Goal: Task Accomplishment & Management: Manage account settings

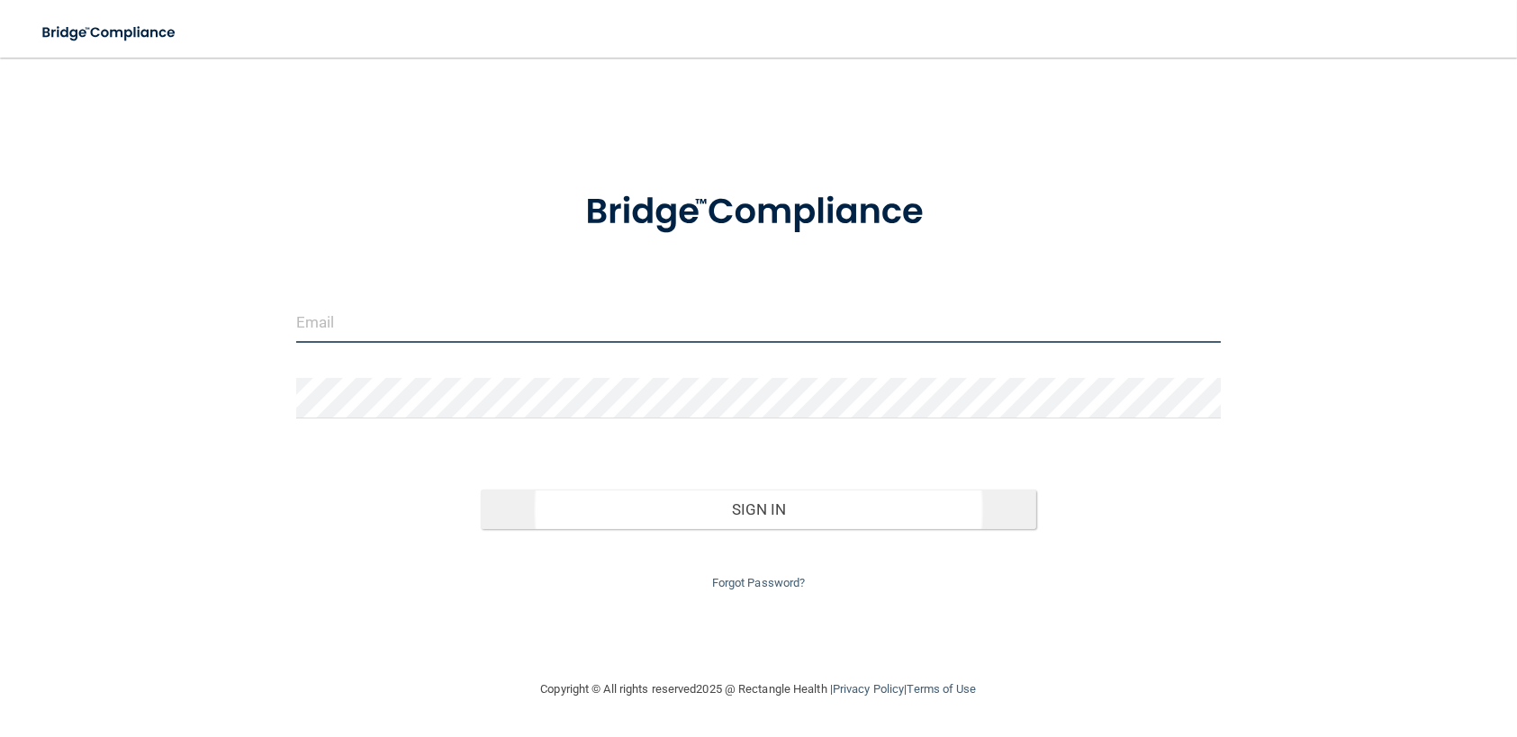
type input "[PERSON_NAME][EMAIL_ADDRESS][DOMAIN_NAME]"
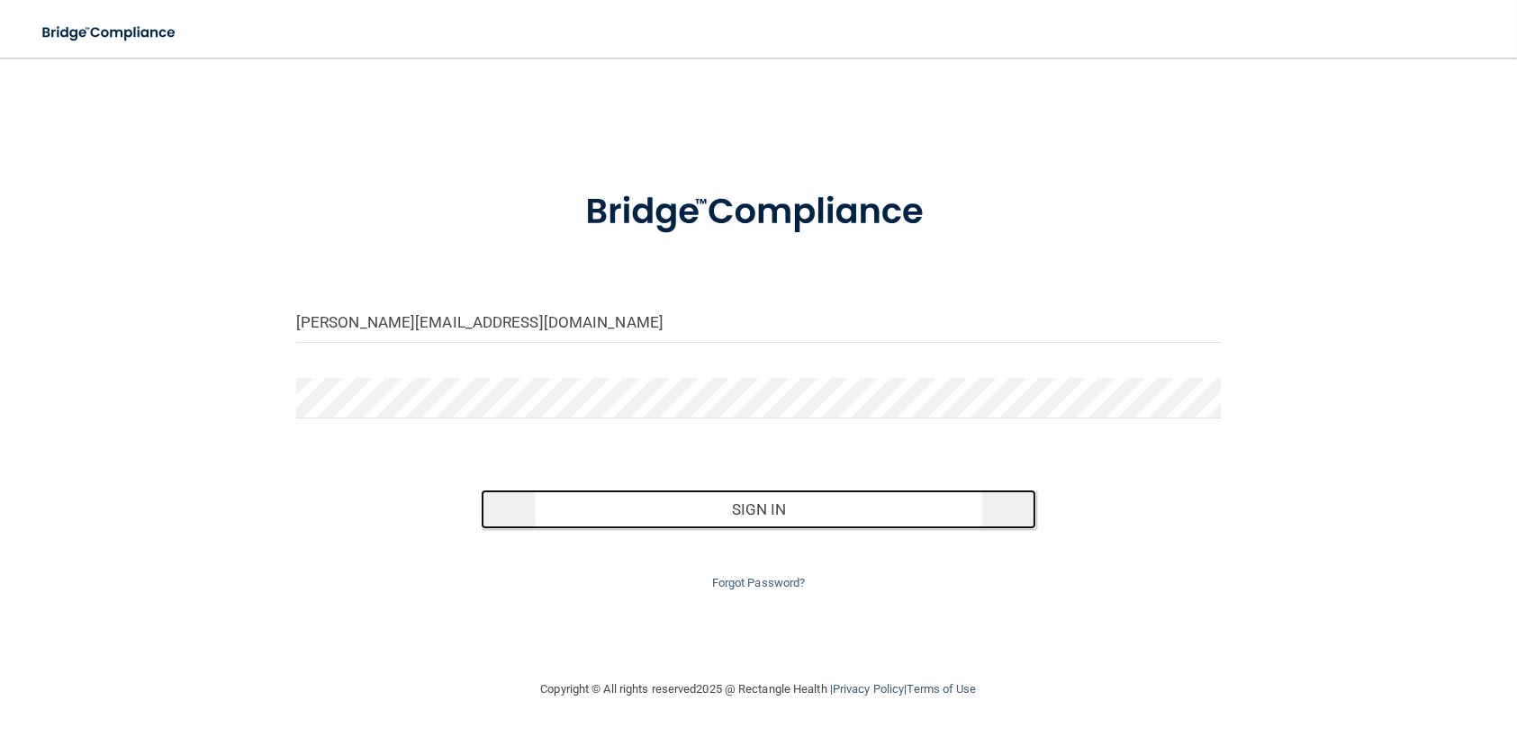
click at [767, 505] on button "Sign In" at bounding box center [758, 510] width 554 height 40
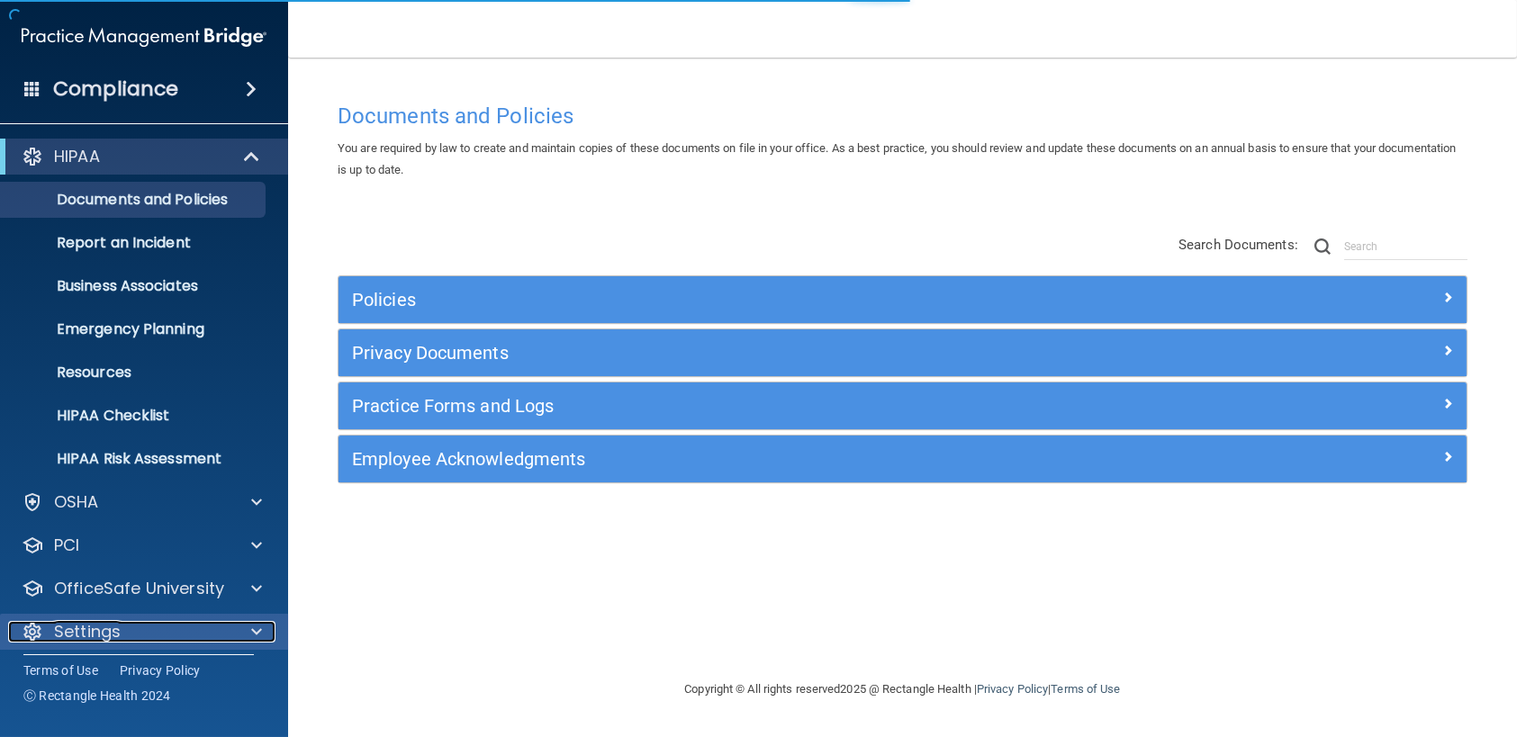
click at [164, 626] on div "Settings" at bounding box center [119, 632] width 223 height 22
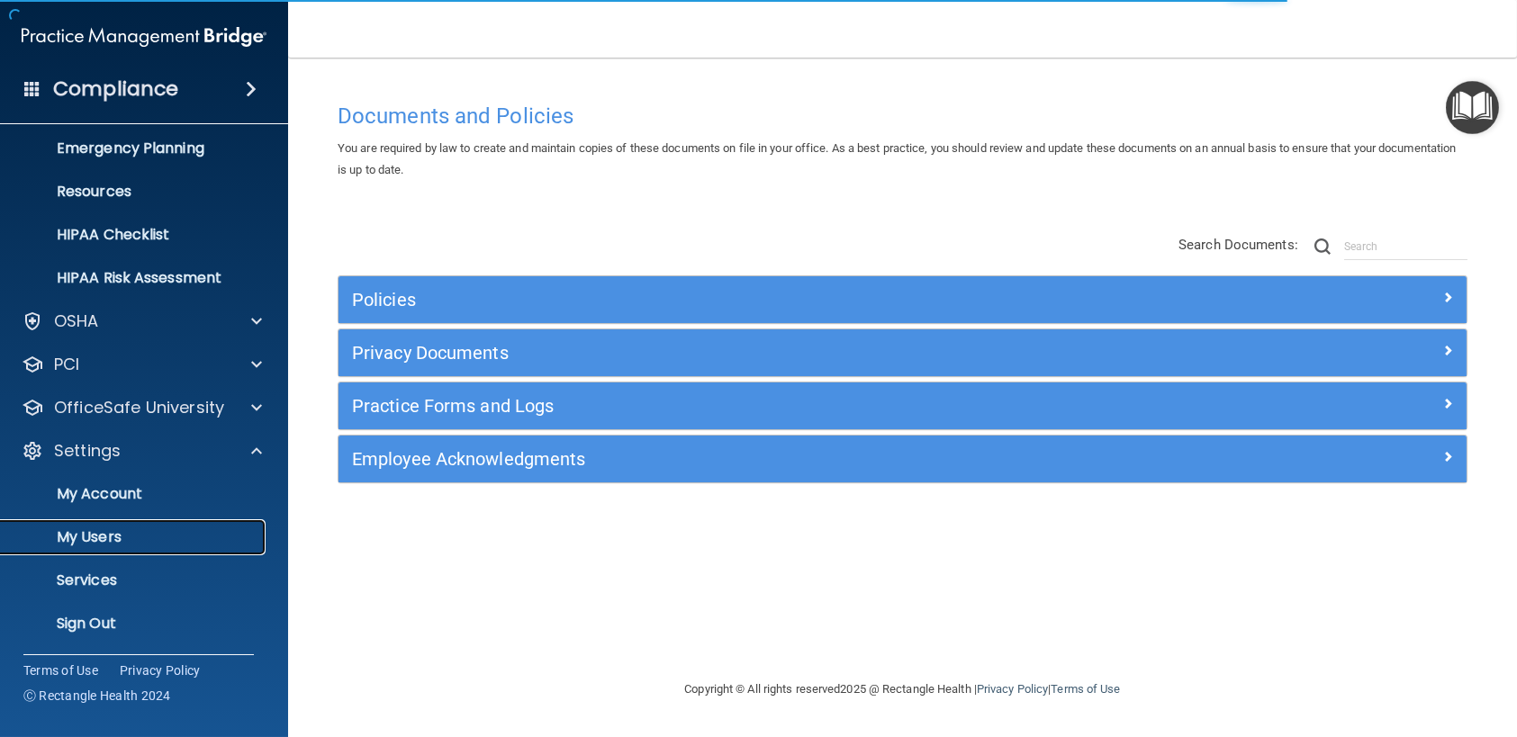
click at [69, 531] on p "My Users" at bounding box center [135, 537] width 246 height 18
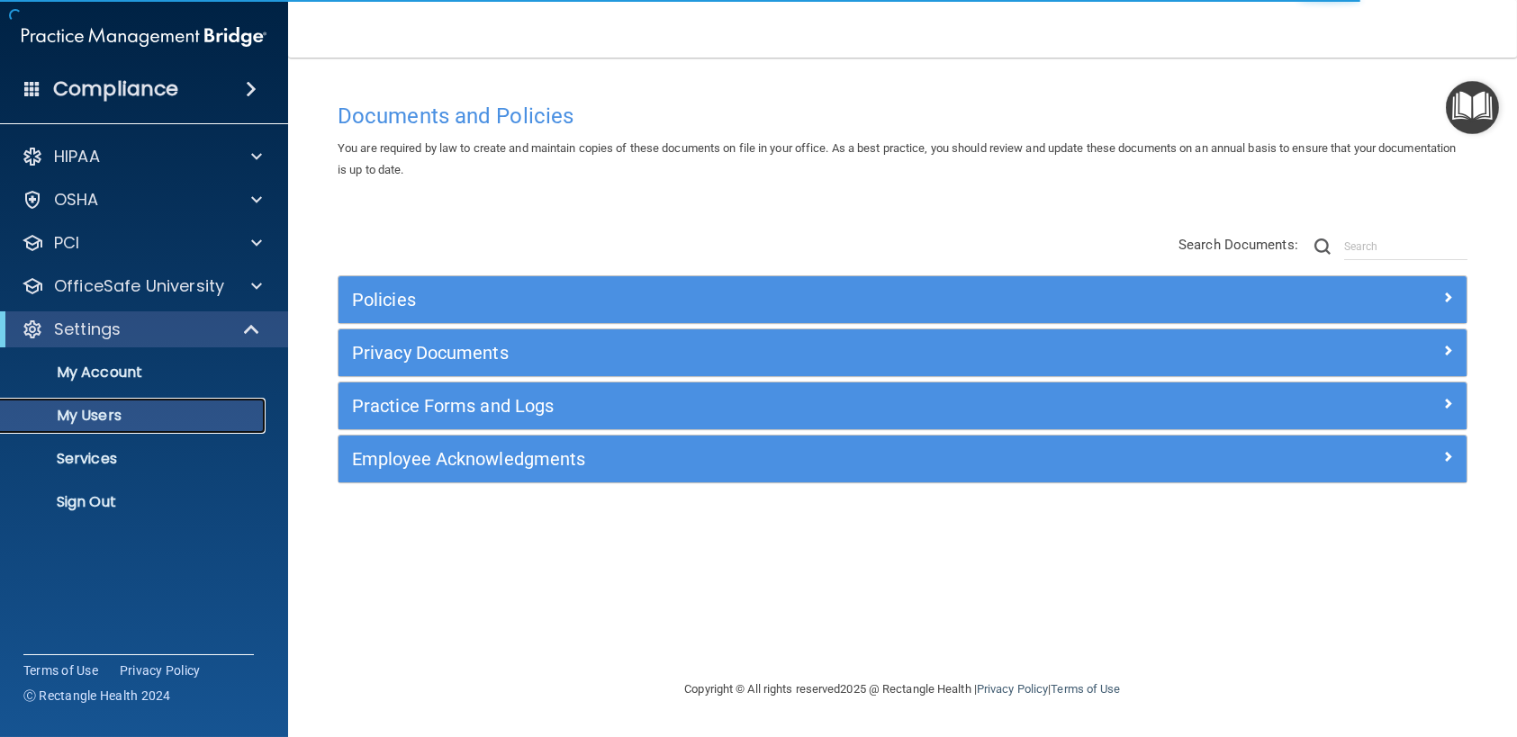
select select "20"
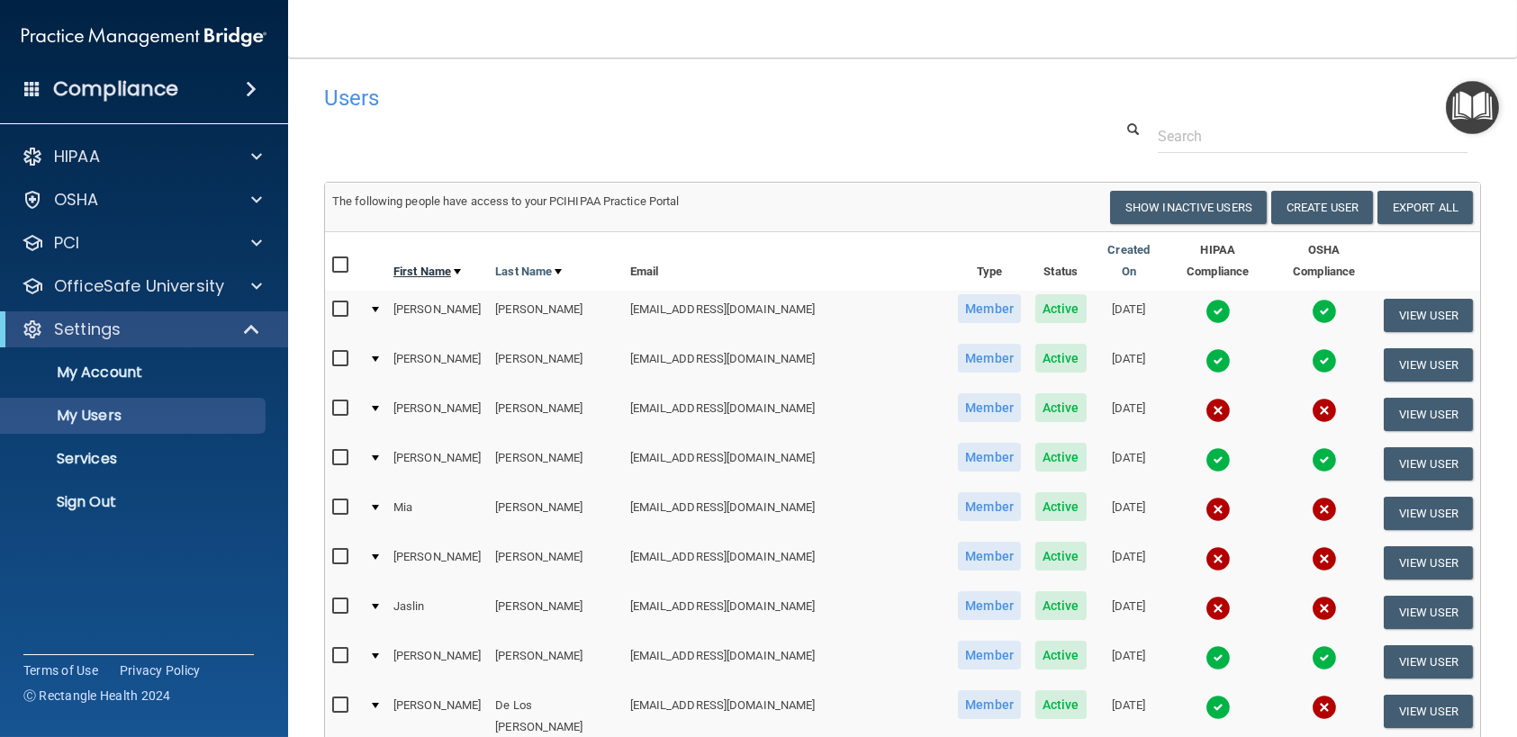
click at [427, 261] on link "First Name" at bounding box center [427, 272] width 68 height 22
select select "20"
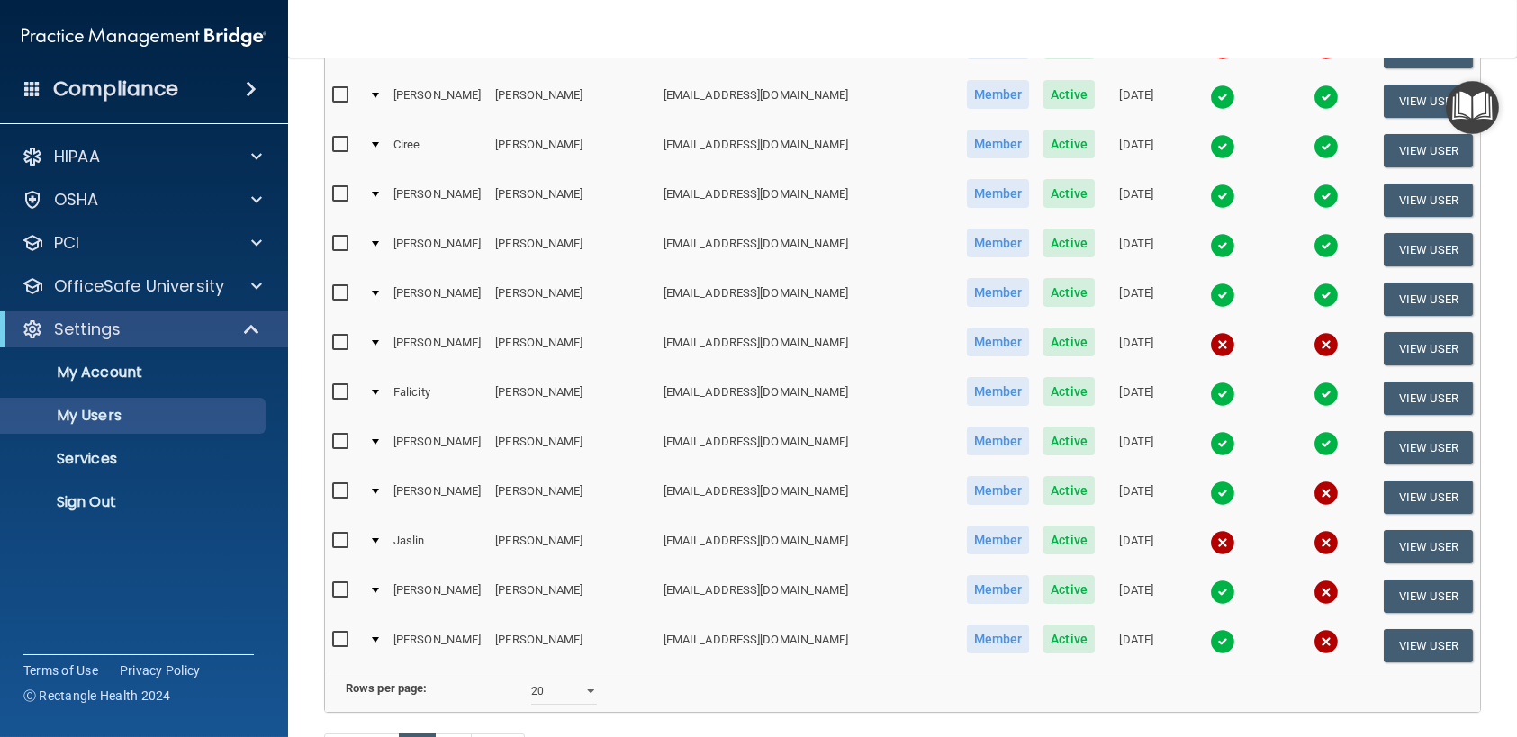
scroll to position [720, 0]
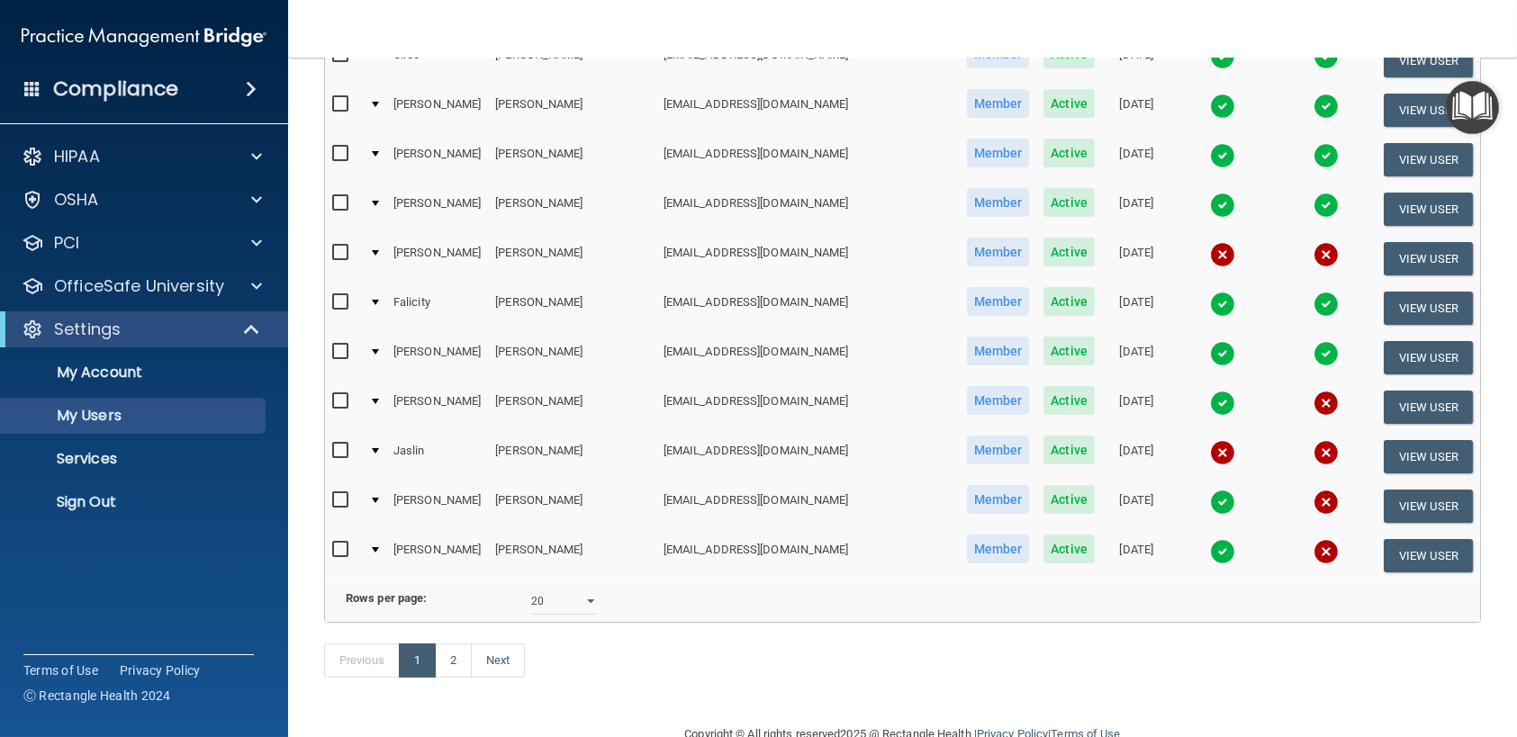
click at [1171, 482] on td at bounding box center [1223, 507] width 104 height 50
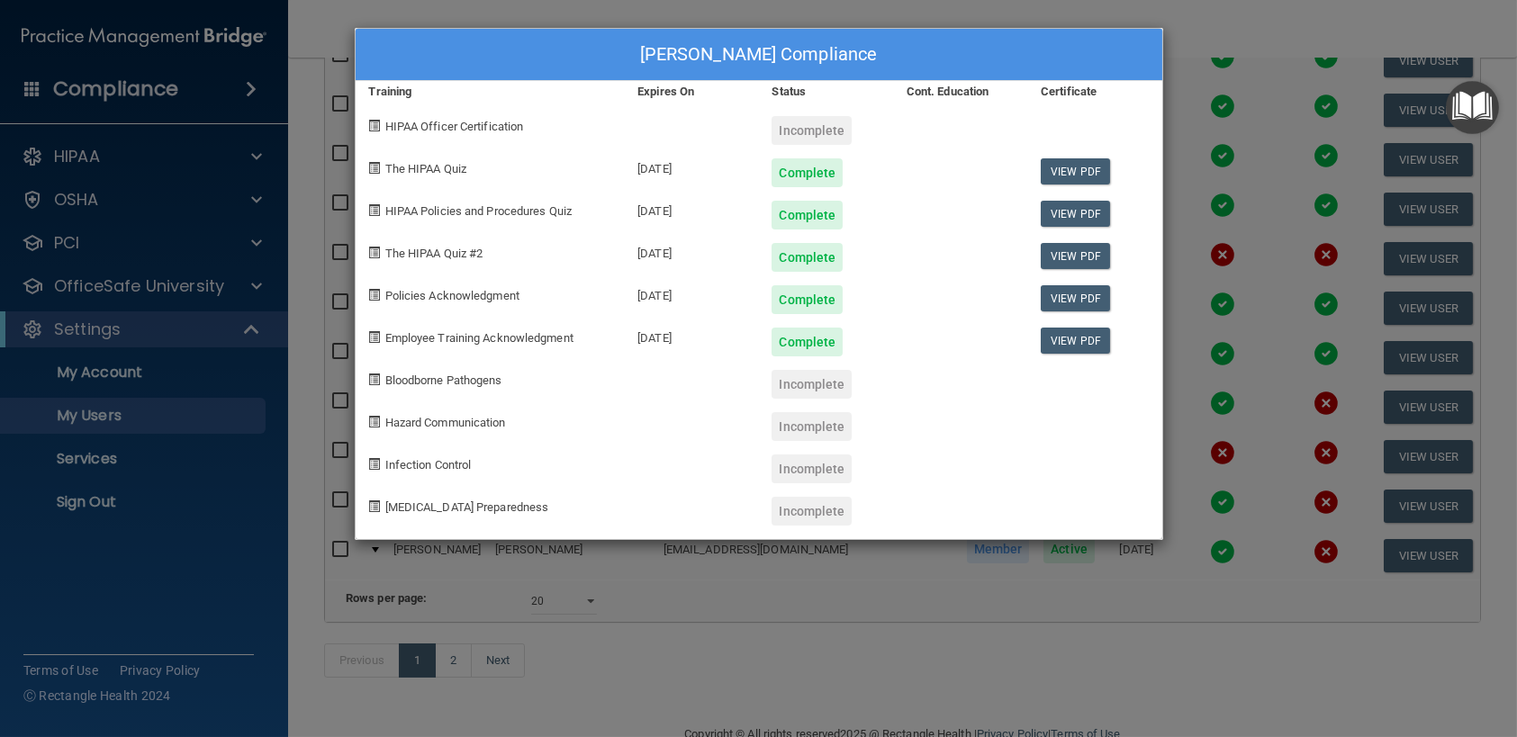
click at [89, 201] on div "[PERSON_NAME] Compliance Training Expires On Status Cont. Education Certificate…" at bounding box center [758, 368] width 1517 height 737
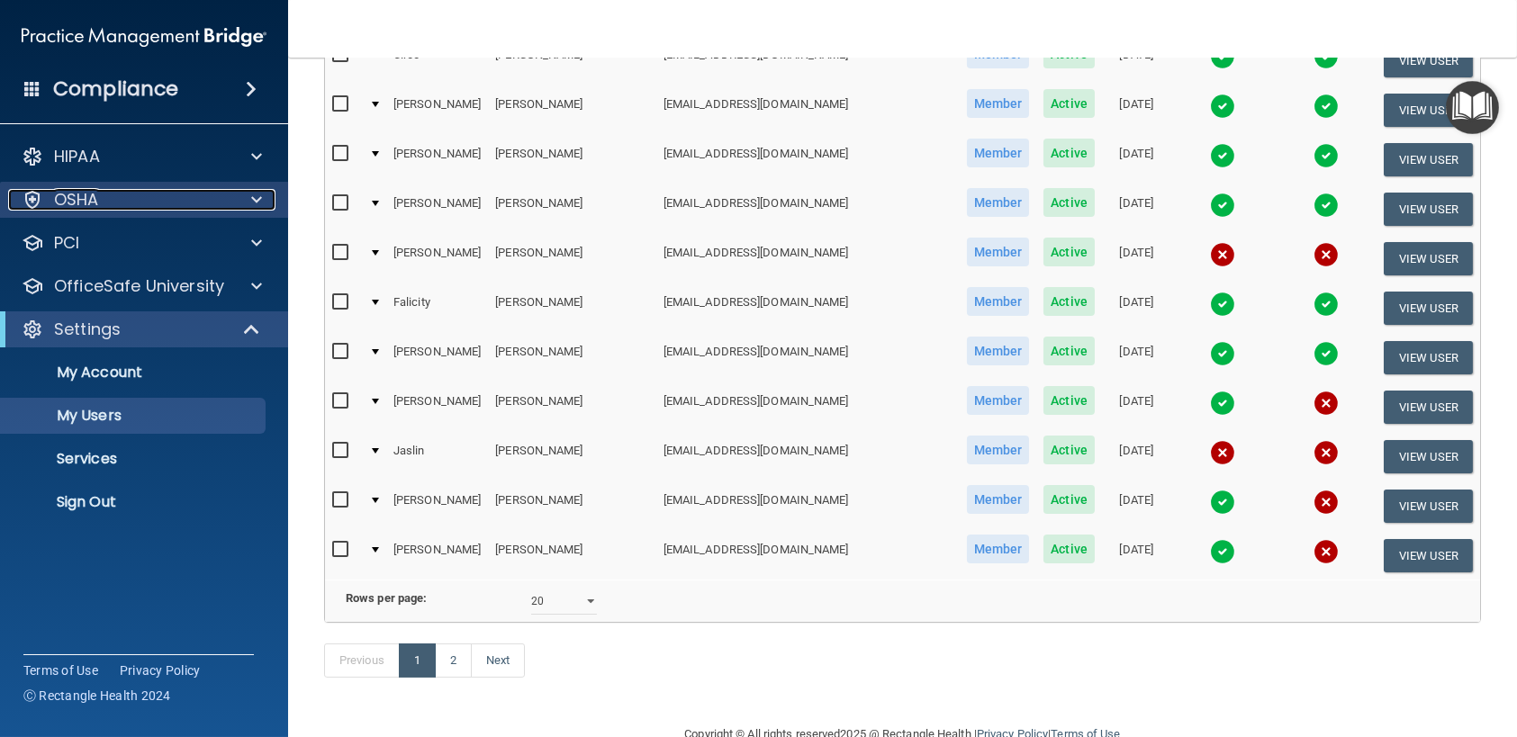
click at [257, 193] on span at bounding box center [256, 200] width 11 height 22
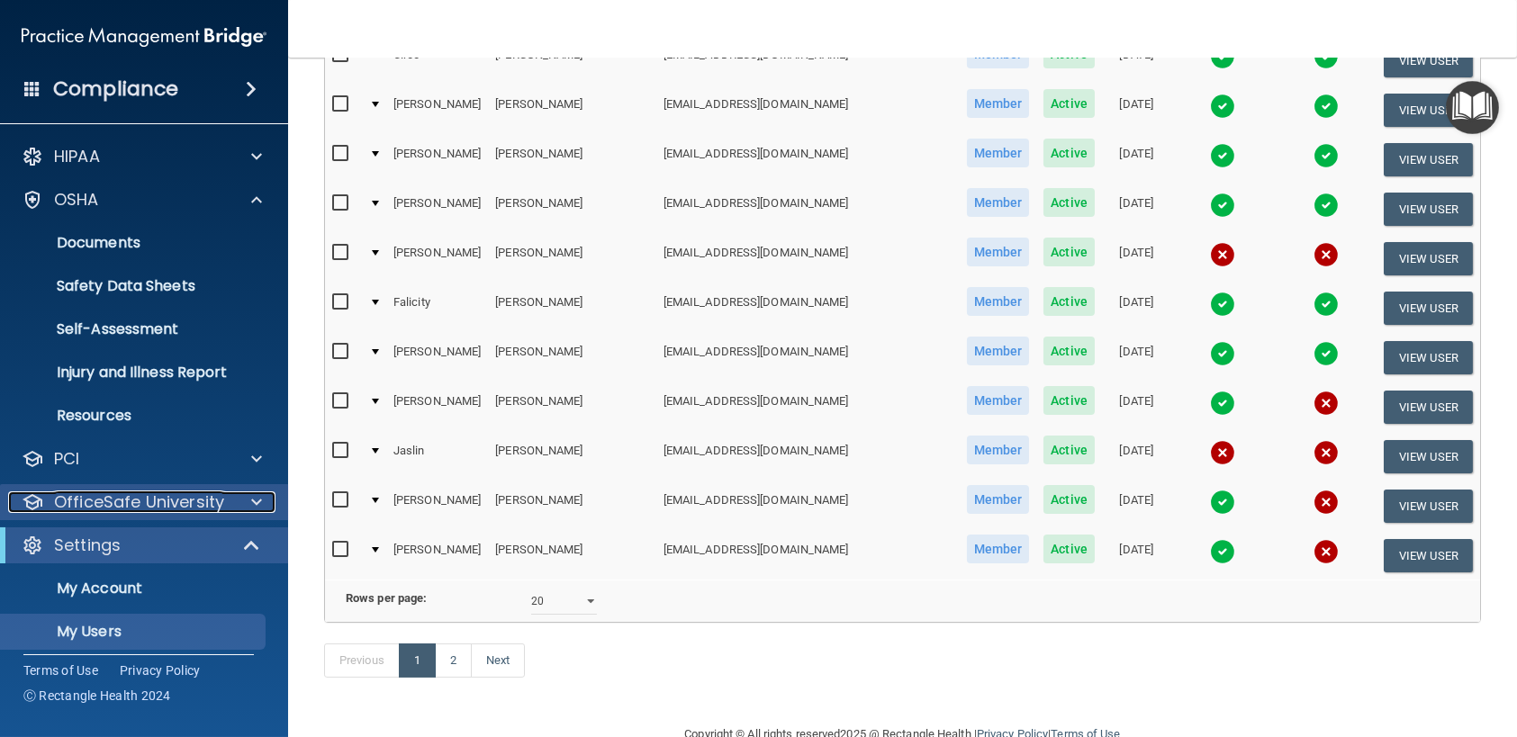
click at [257, 500] on span at bounding box center [256, 502] width 11 height 22
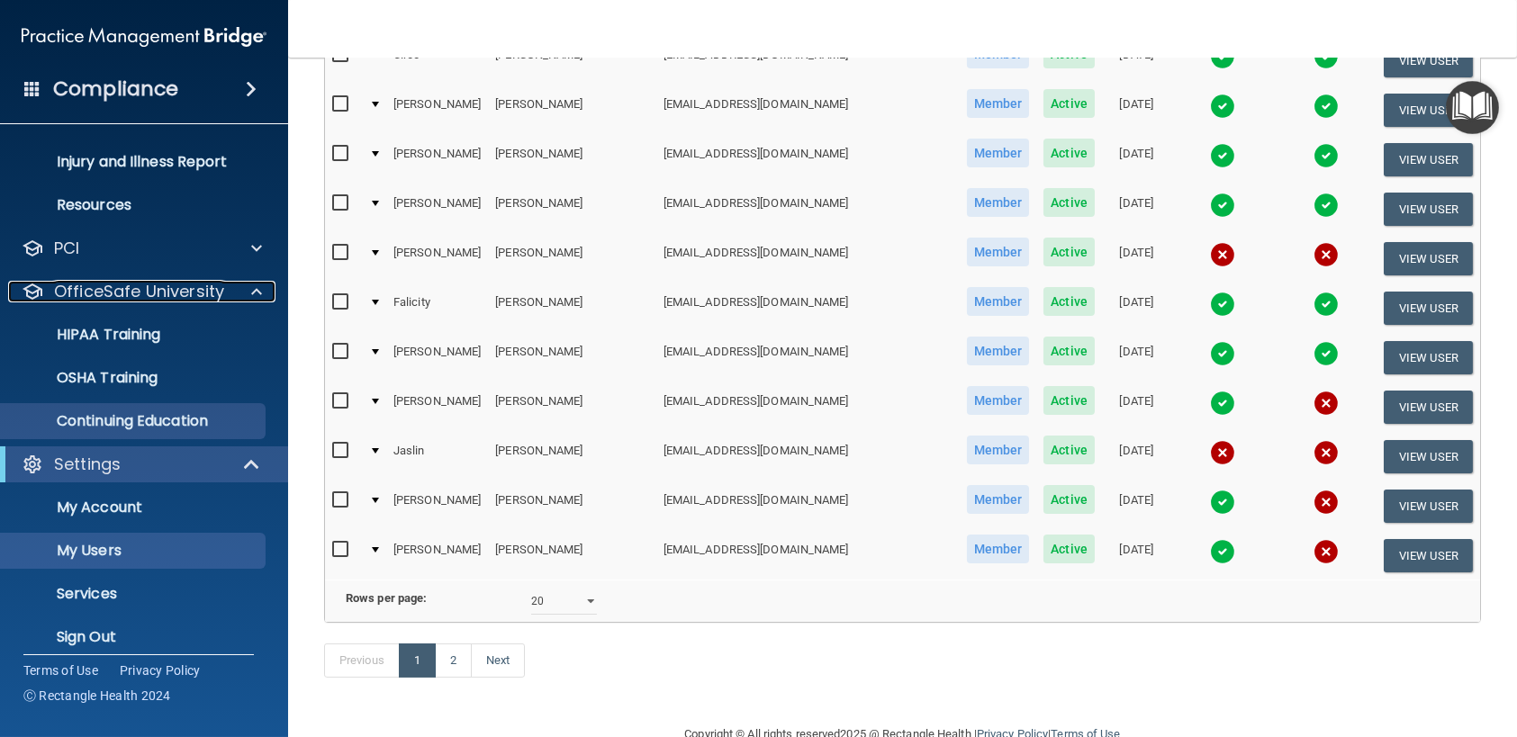
scroll to position [225, 0]
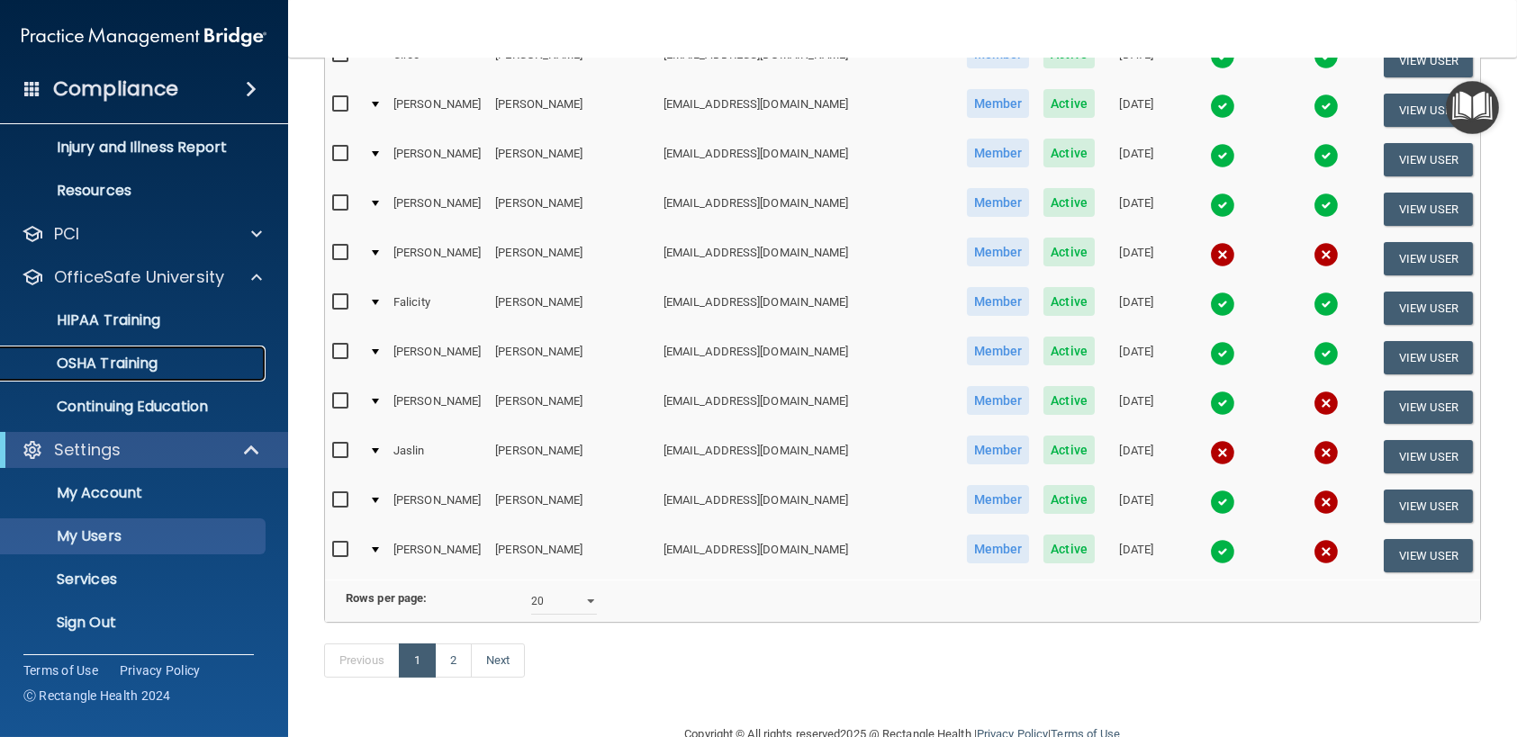
click at [160, 374] on link "OSHA Training" at bounding box center [124, 364] width 284 height 36
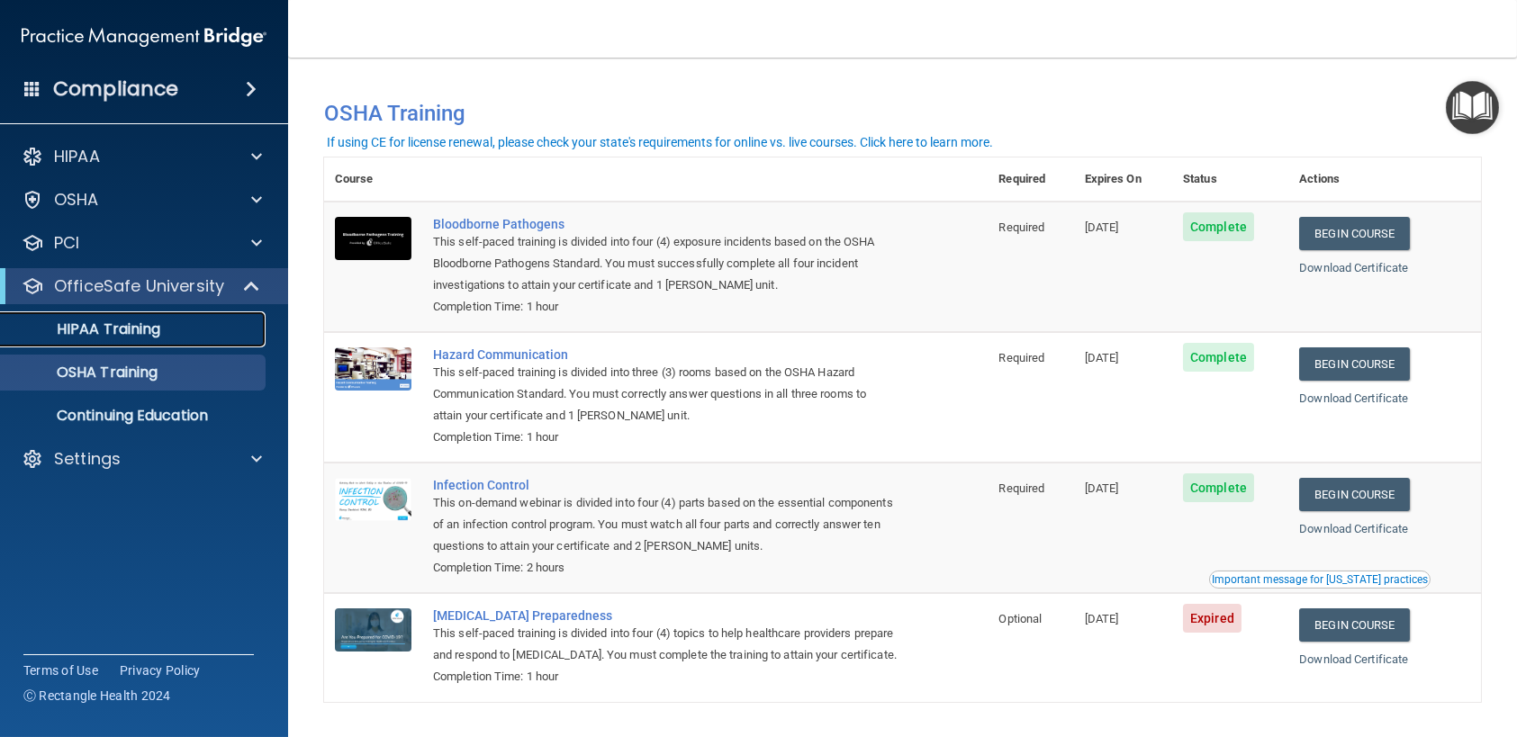
click at [105, 324] on p "HIPAA Training" at bounding box center [86, 329] width 149 height 18
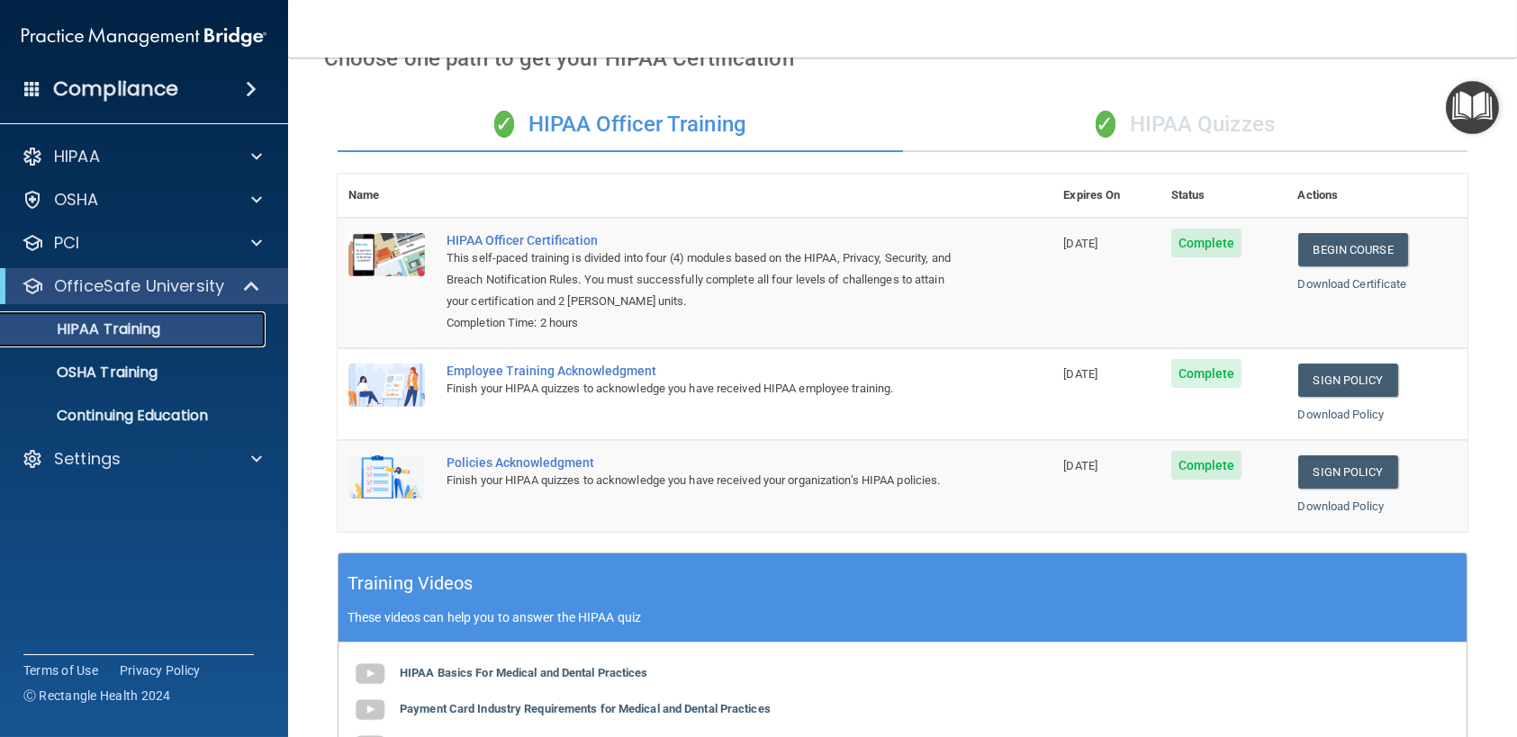
scroll to position [90, 0]
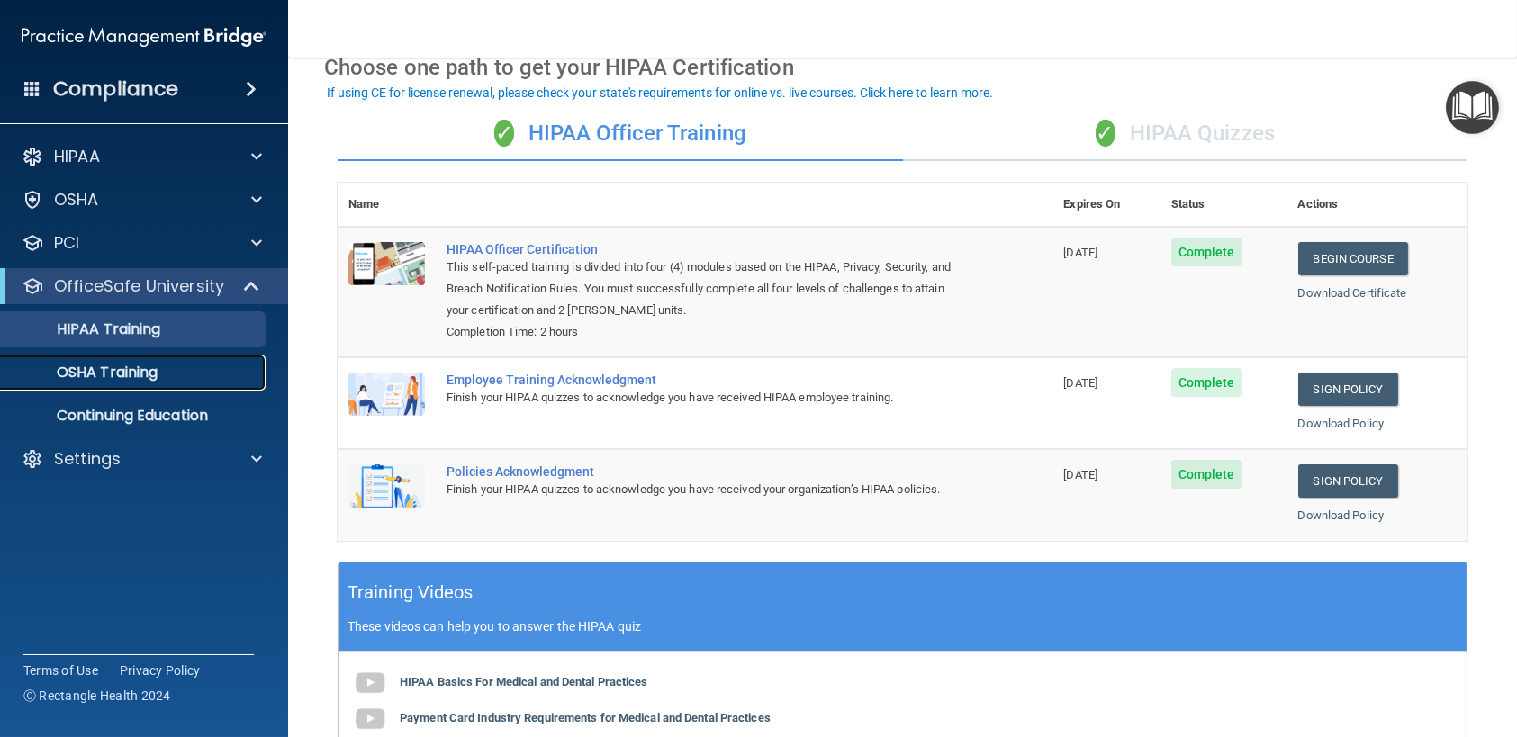
click at [158, 365] on p "OSHA Training" at bounding box center [85, 373] width 146 height 18
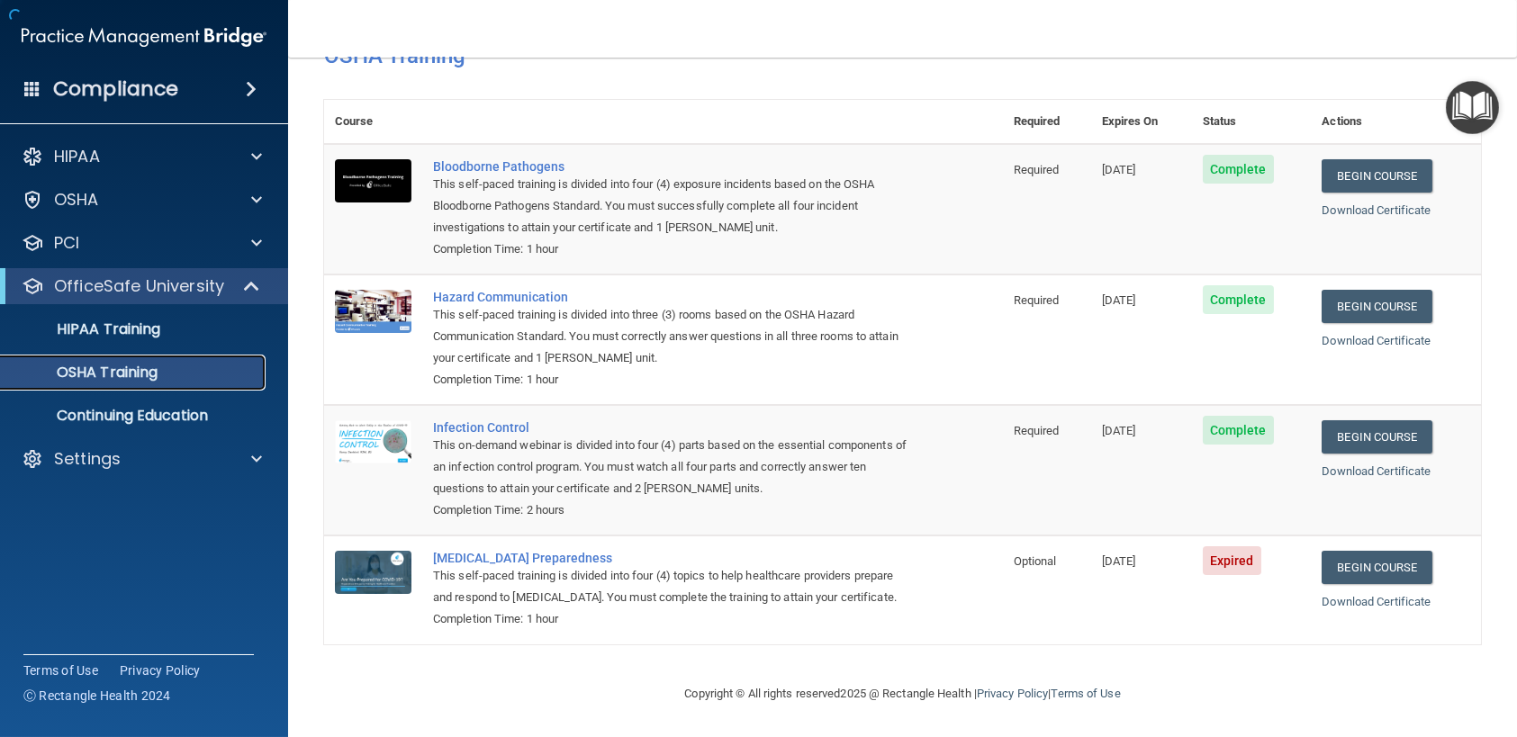
scroll to position [81, 0]
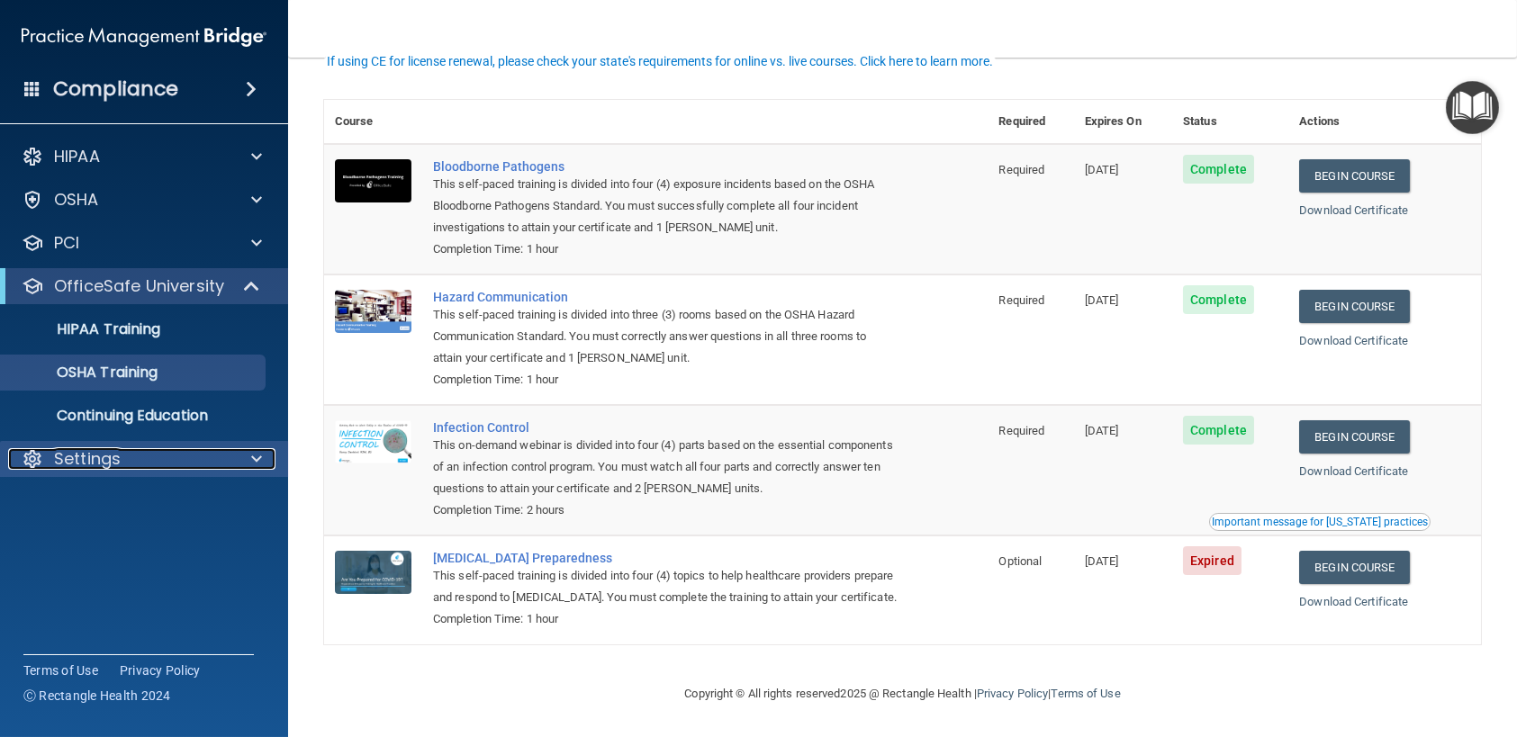
click at [131, 467] on div "Settings" at bounding box center [119, 459] width 223 height 22
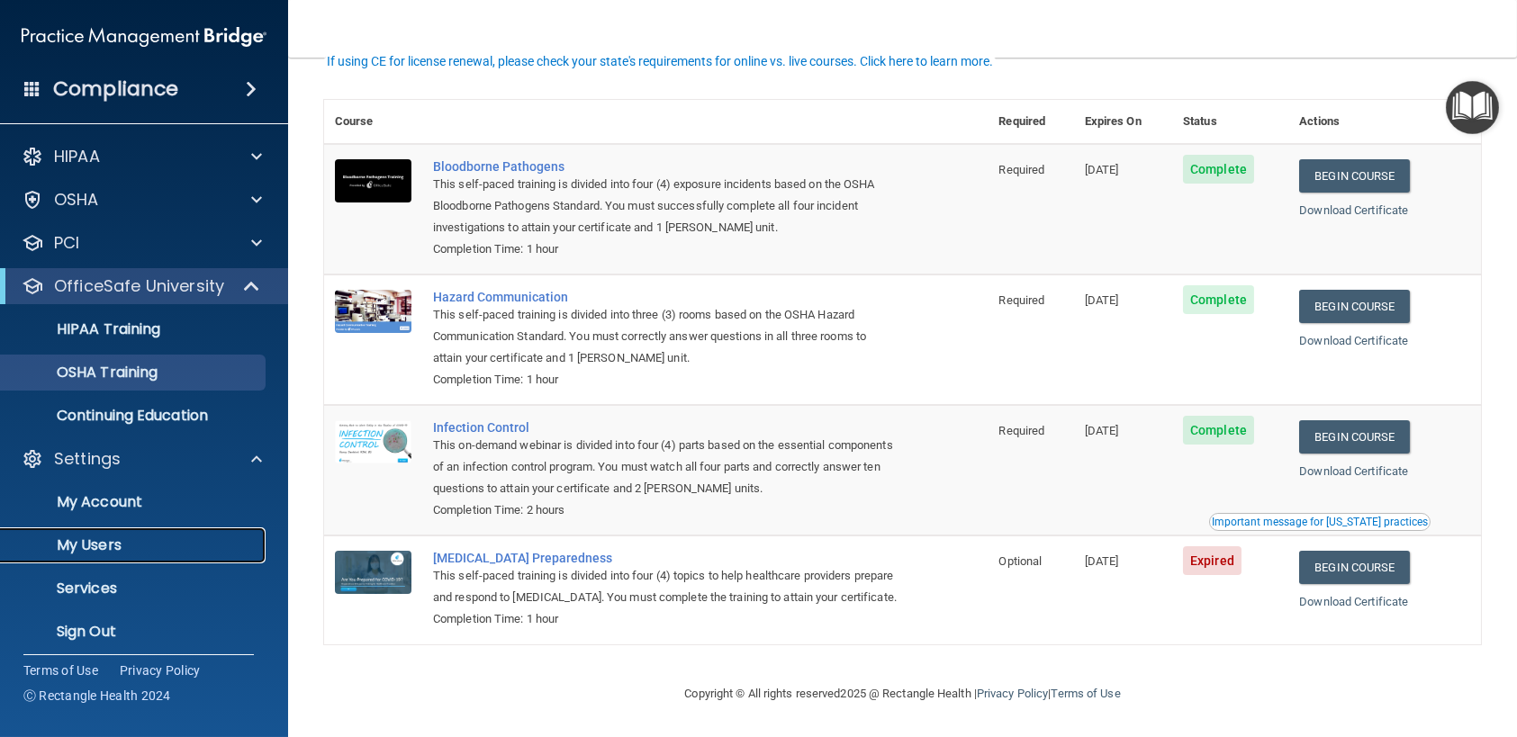
click at [105, 539] on p "My Users" at bounding box center [135, 545] width 246 height 18
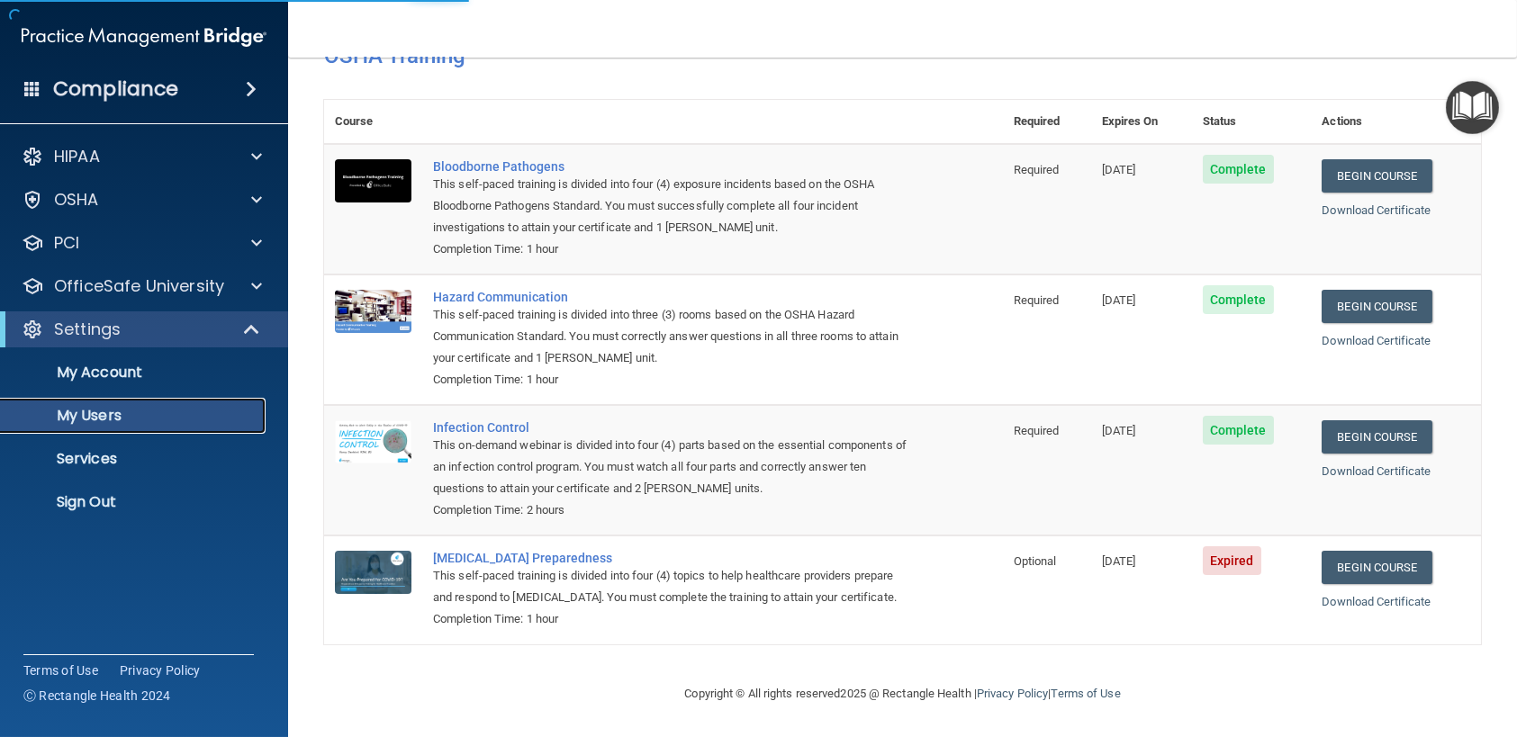
select select "20"
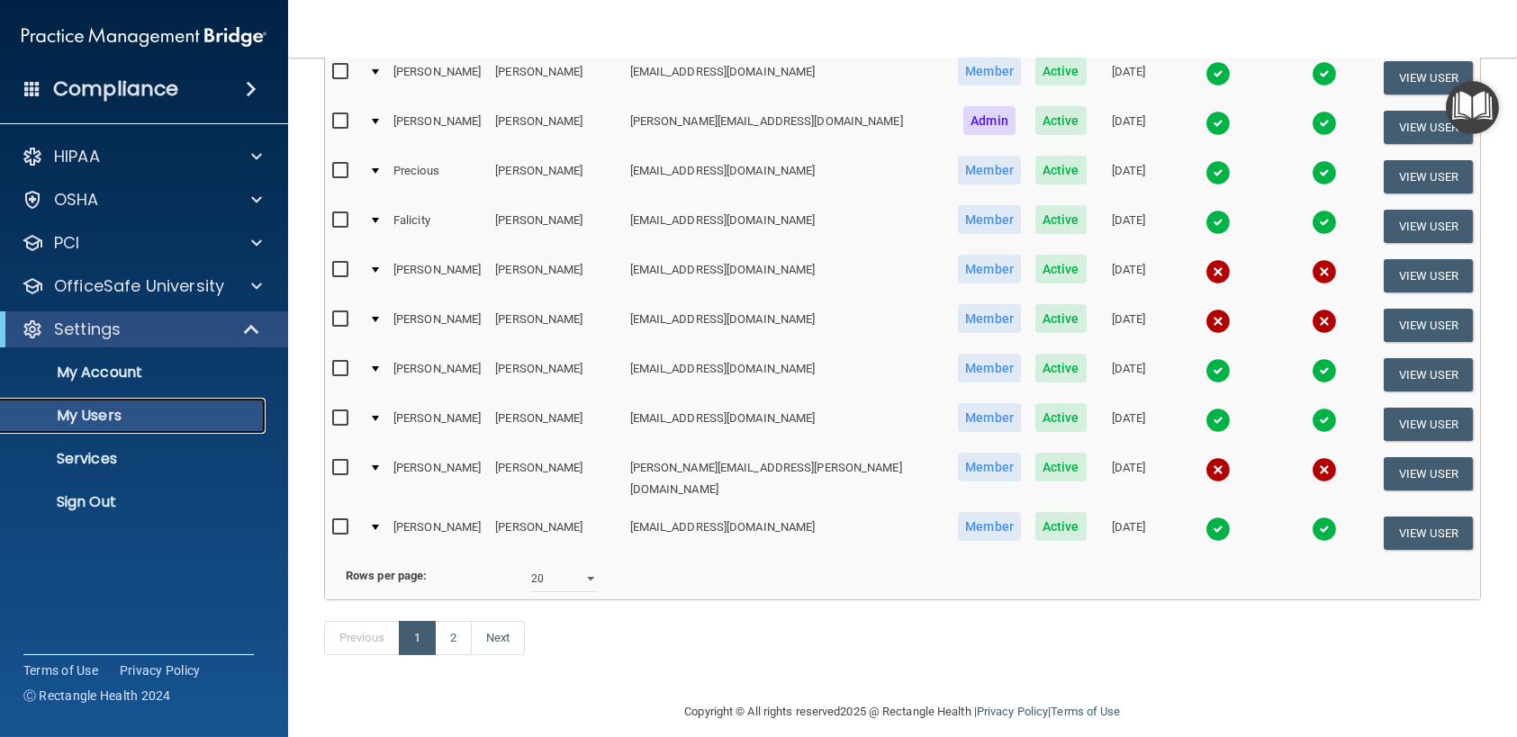
scroll to position [743, 0]
click at [443, 620] on link "2" at bounding box center [453, 637] width 37 height 34
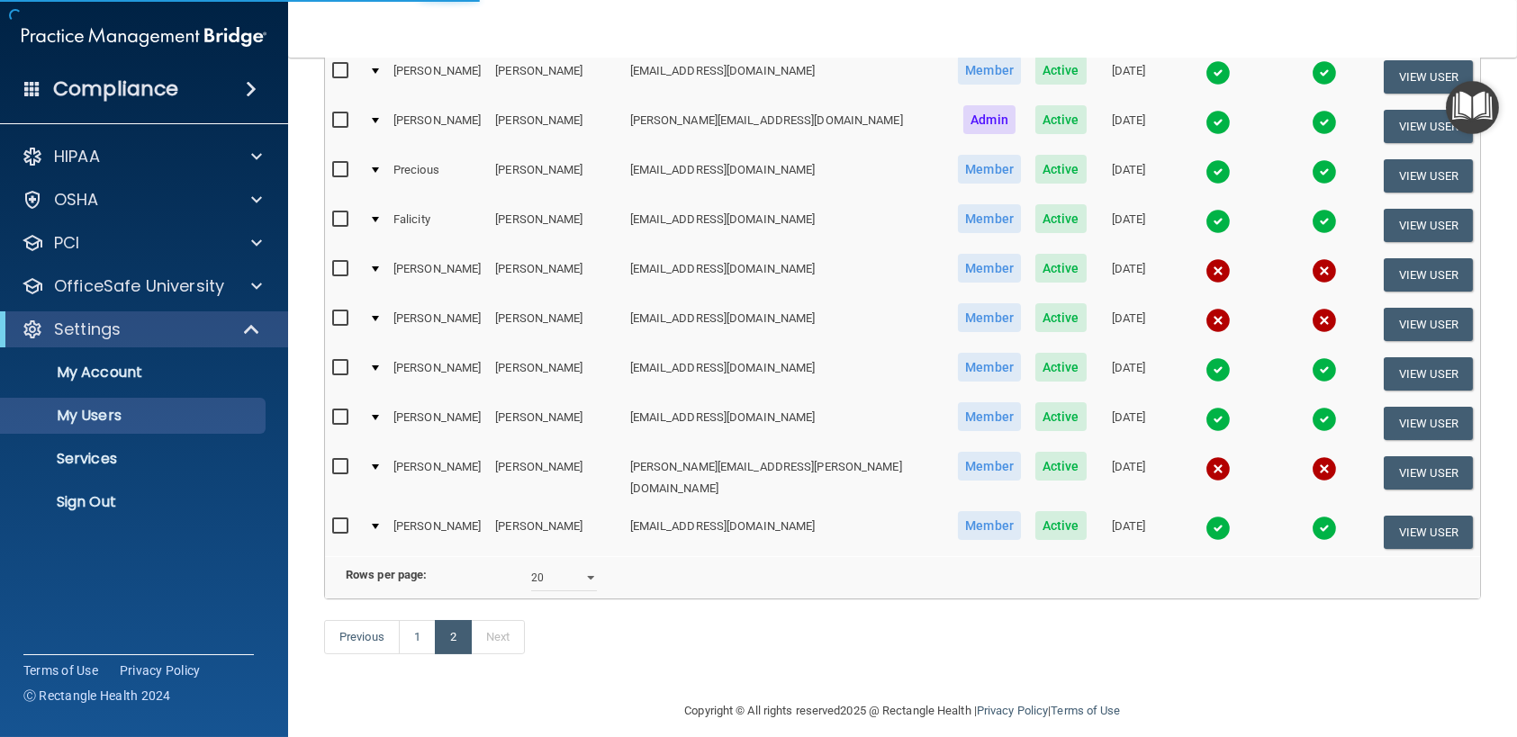
select select "20"
